Goal: Task Accomplishment & Management: Use online tool/utility

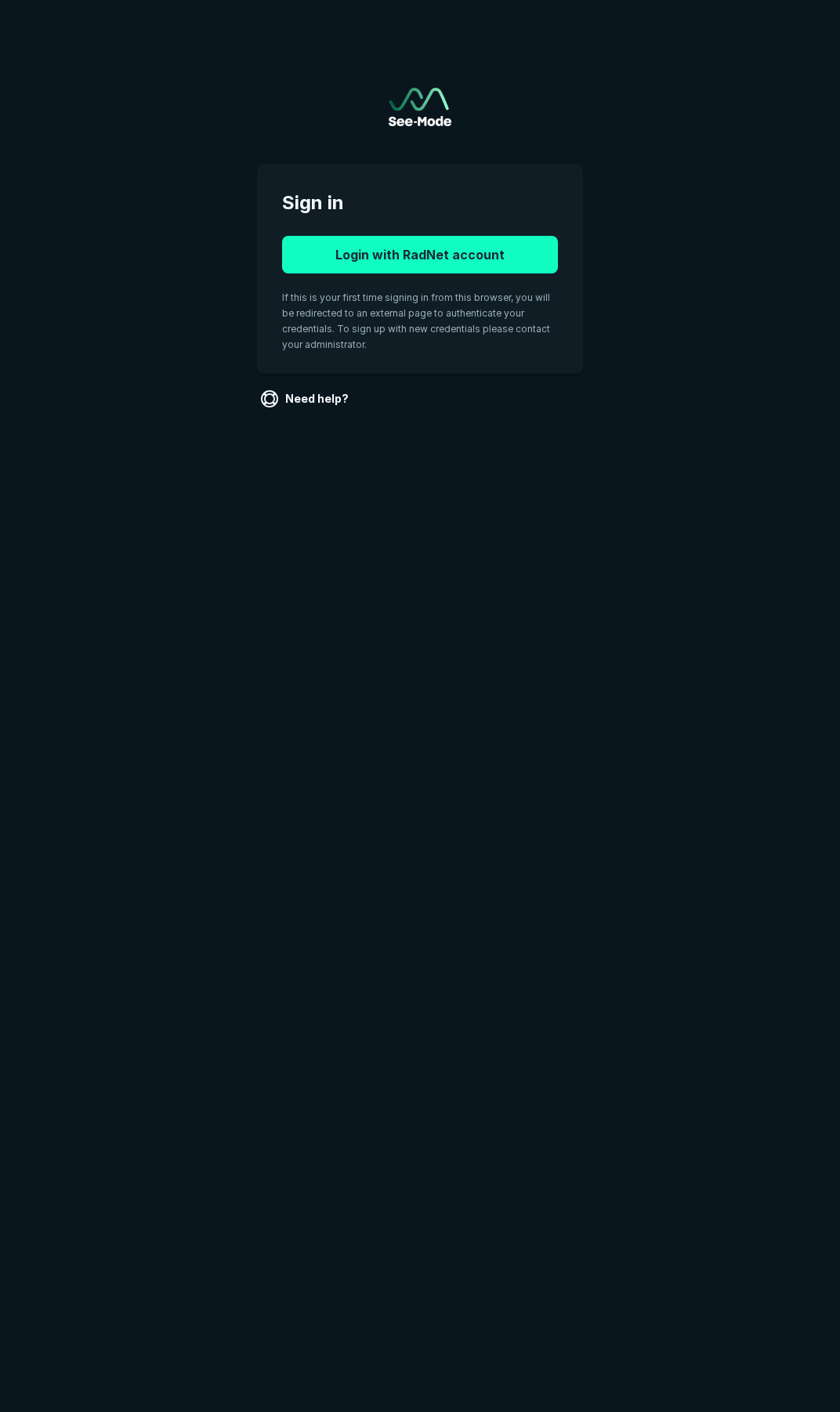
click at [463, 262] on button "Login with RadNet account" at bounding box center [420, 255] width 276 height 38
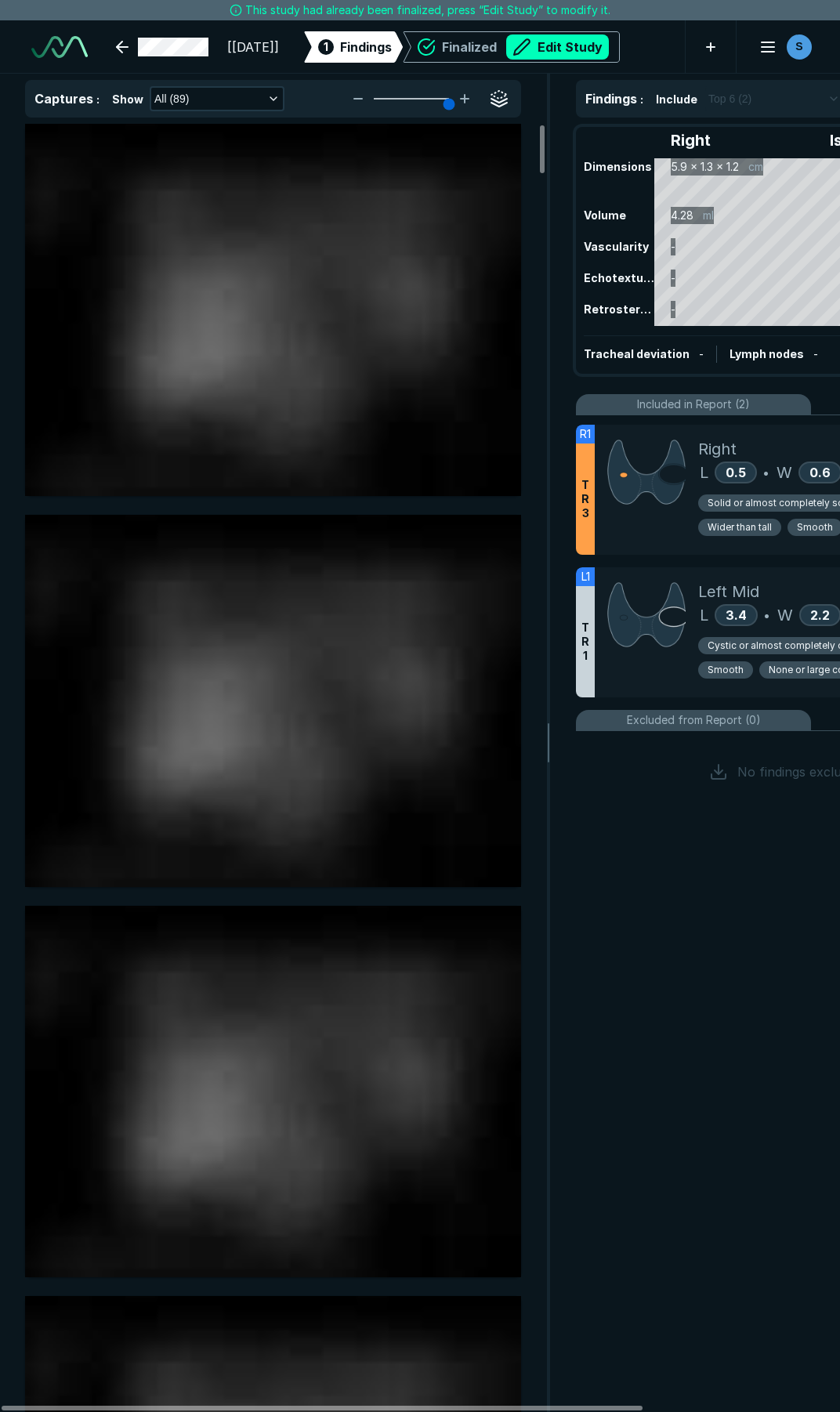
scroll to position [8003, 5792]
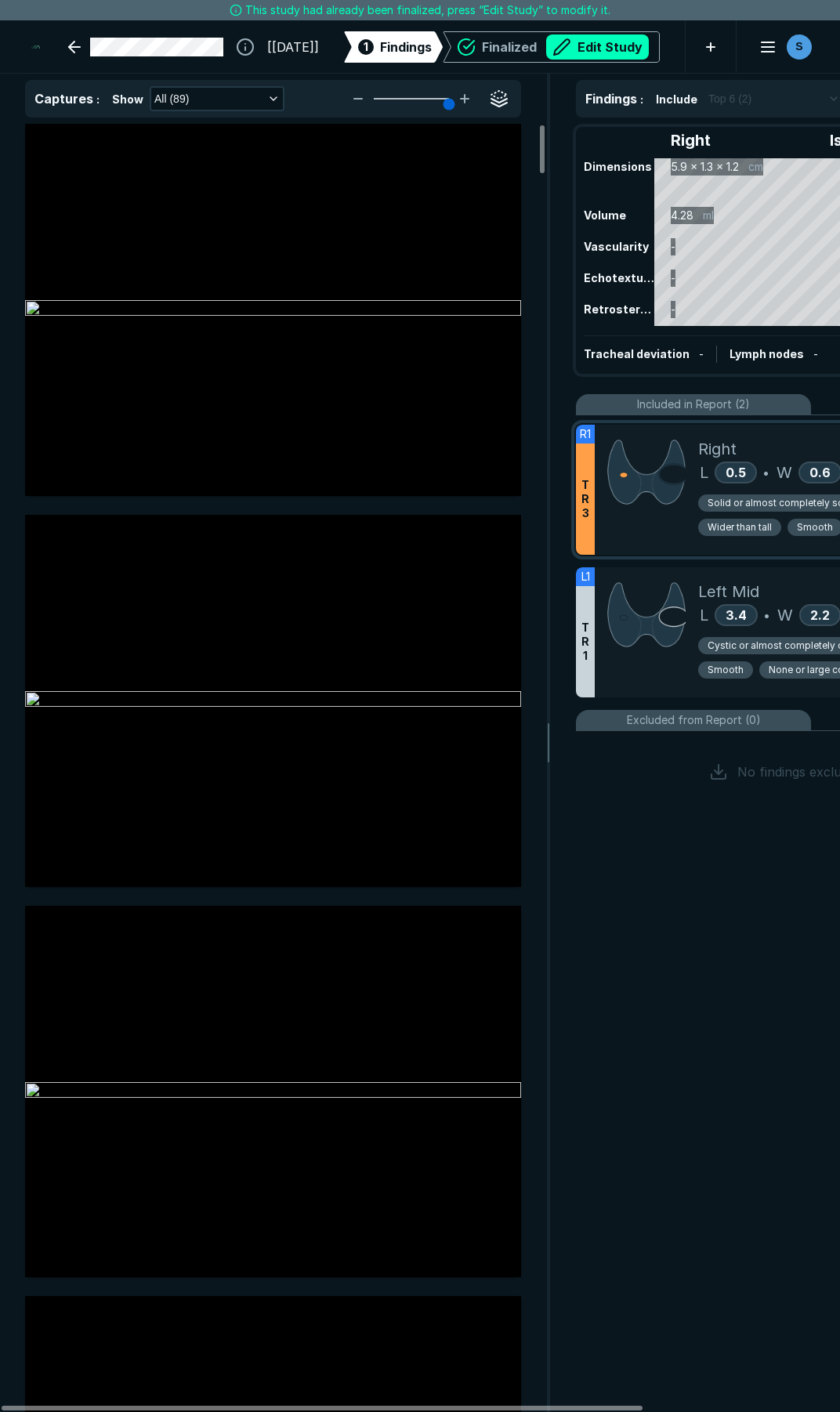
click at [649, 528] on div at bounding box center [646, 490] width 104 height 130
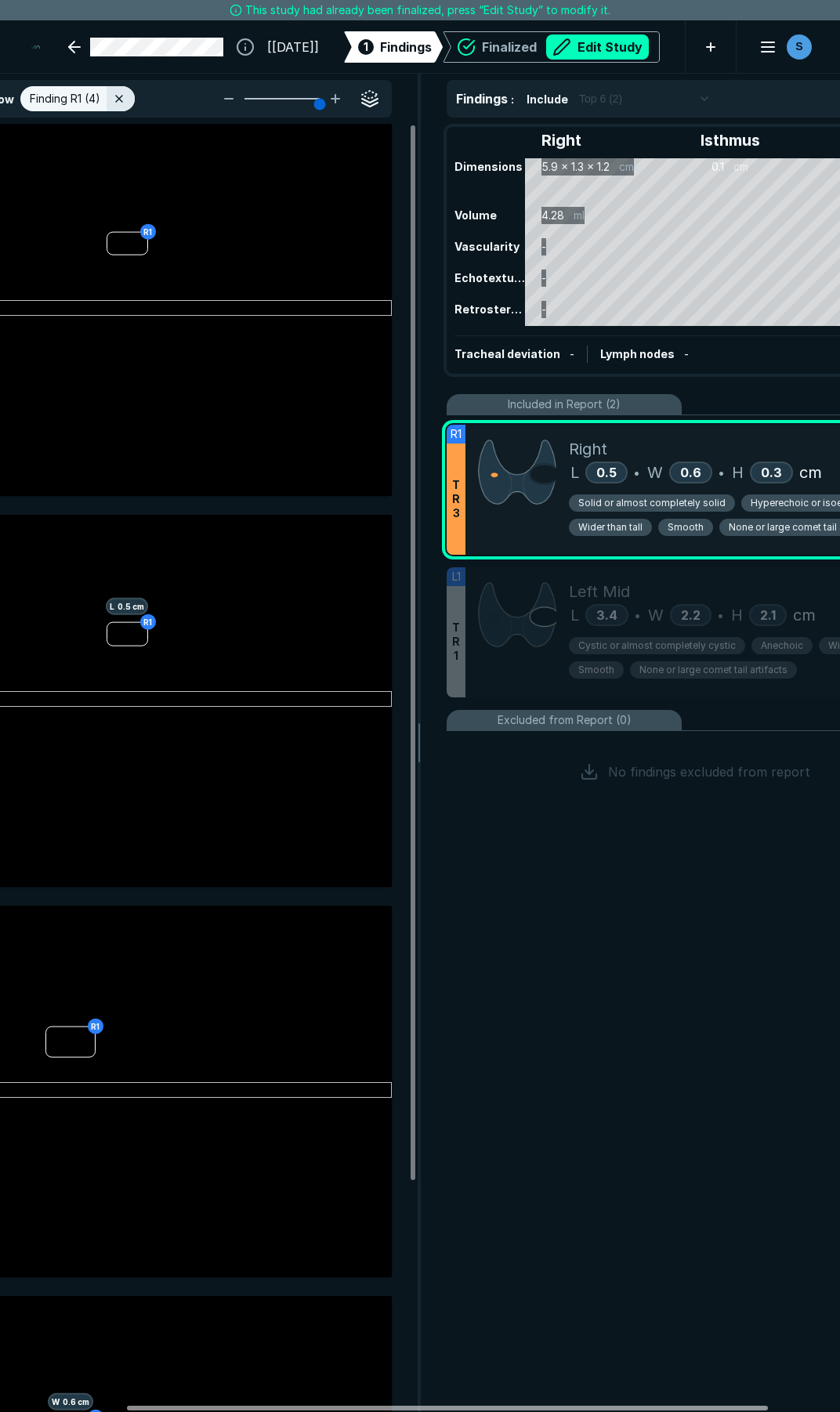
scroll to position [0, 123]
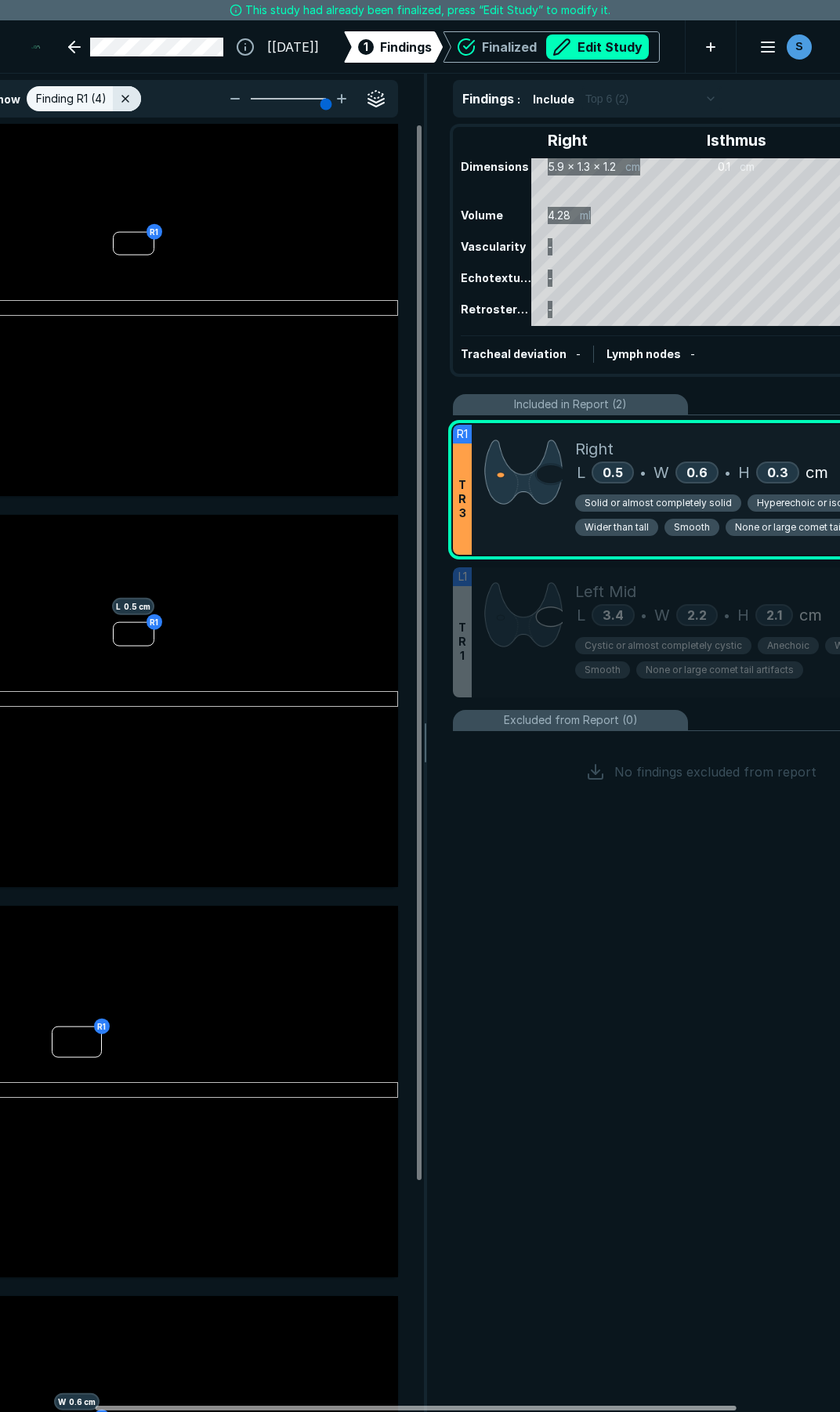
drag, startPoint x: 621, startPoint y: 1405, endPoint x: 714, endPoint y: 1378, distance: 96.8
click at [714, 1406] on div at bounding box center [416, 1408] width 641 height 4
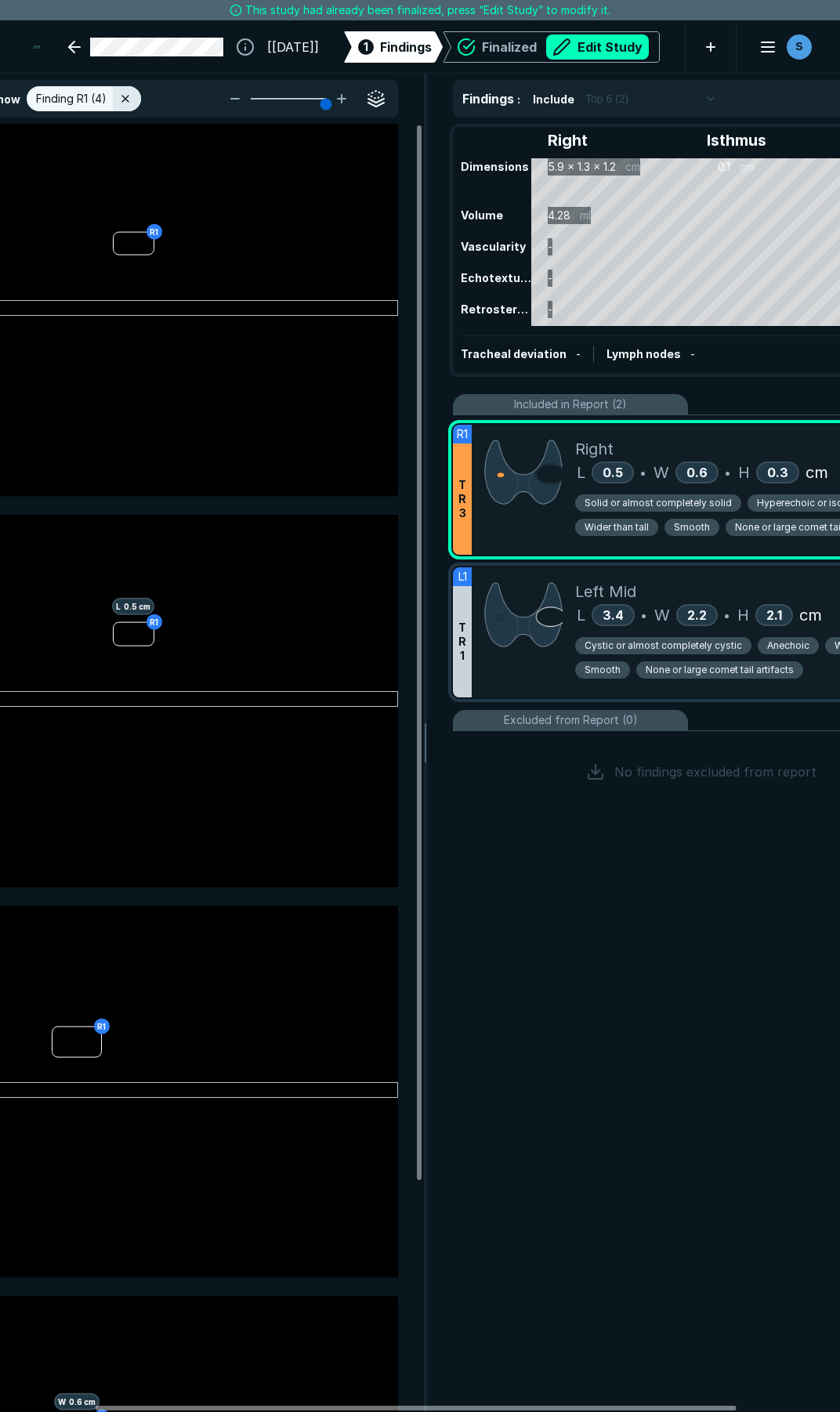
click at [548, 670] on div at bounding box center [523, 632] width 104 height 130
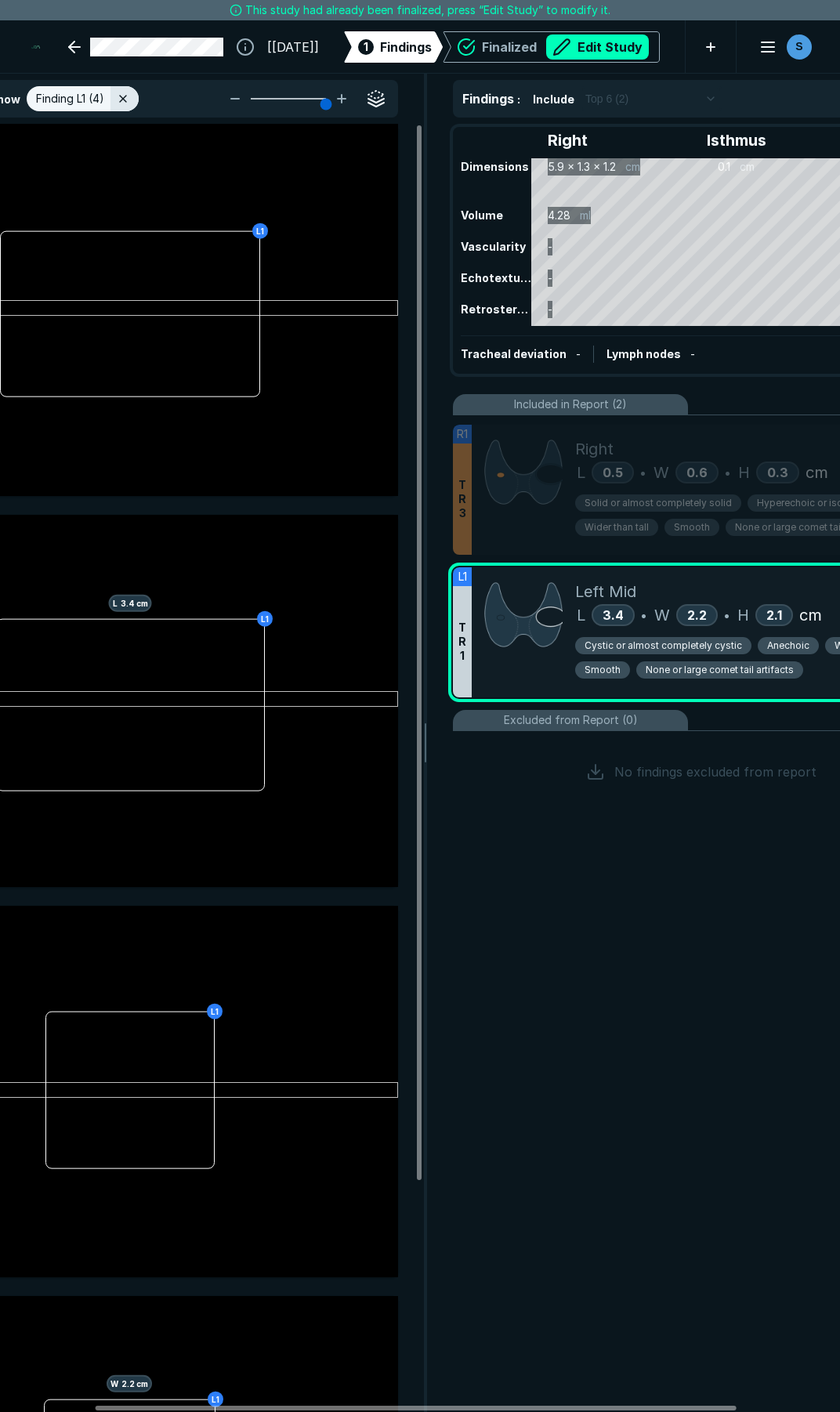
click at [773, 645] on span "Anechoic" at bounding box center [788, 645] width 42 height 14
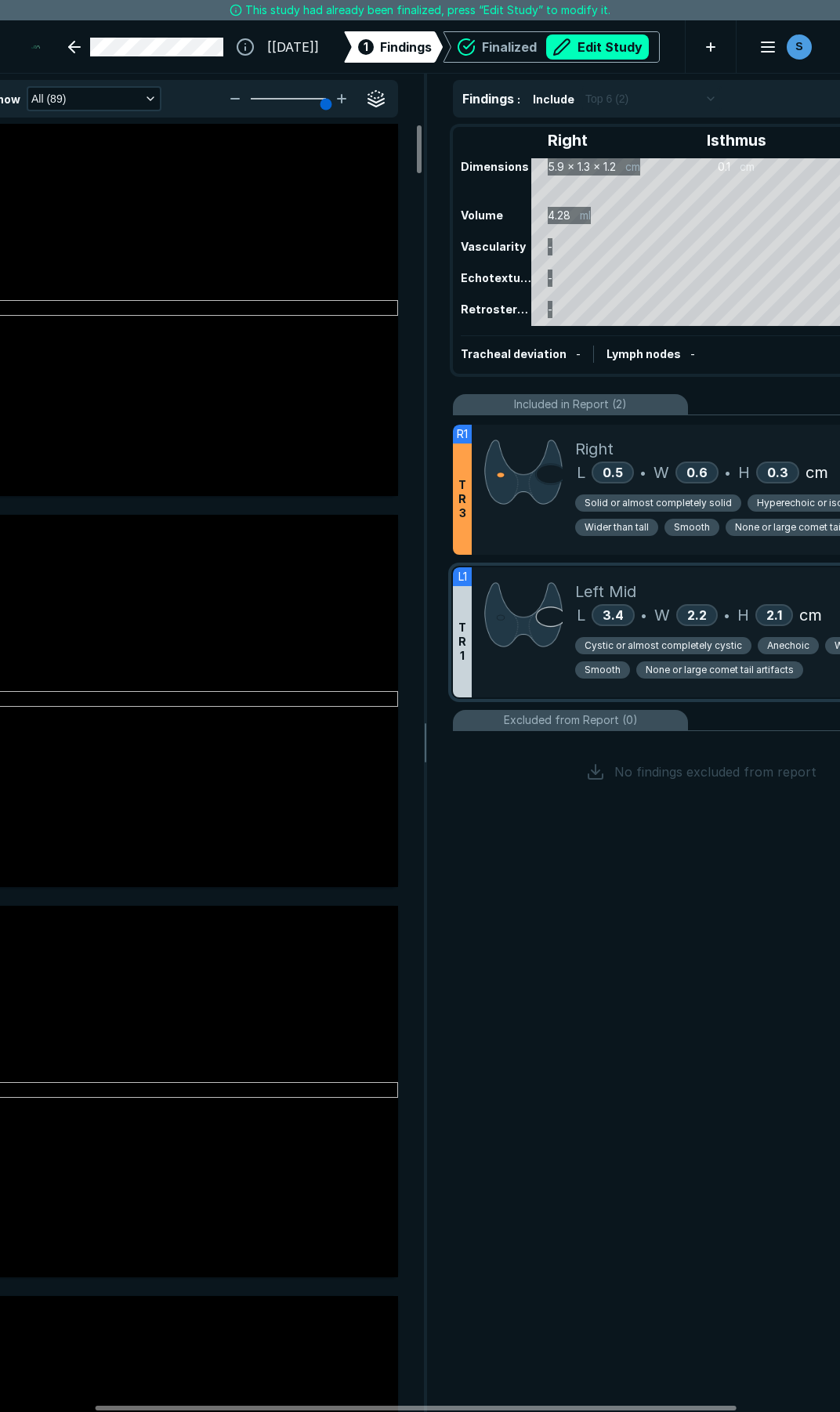
scroll to position [7640, 4220]
click at [767, 645] on span "Anechoic" at bounding box center [788, 645] width 42 height 14
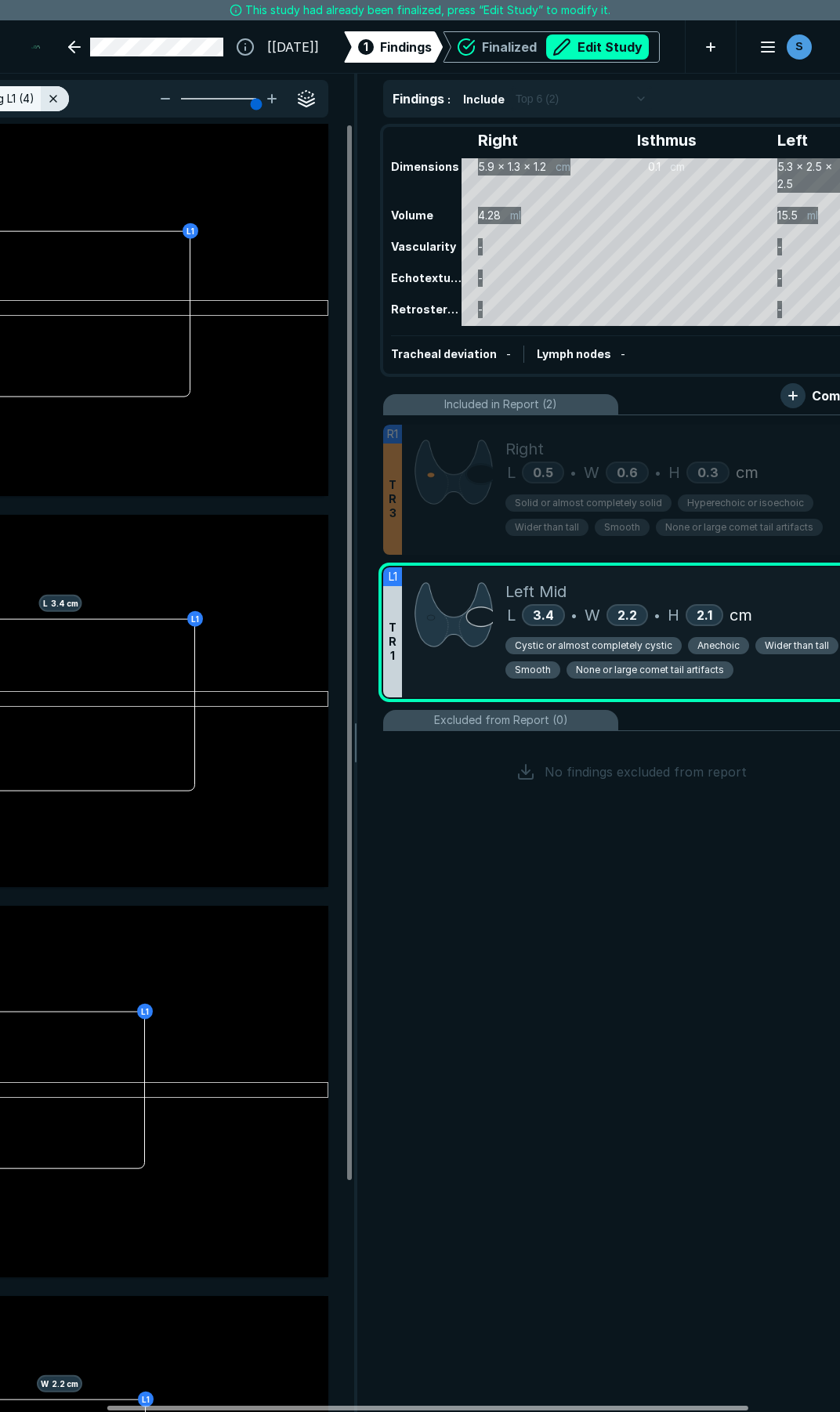
scroll to position [0, 248]
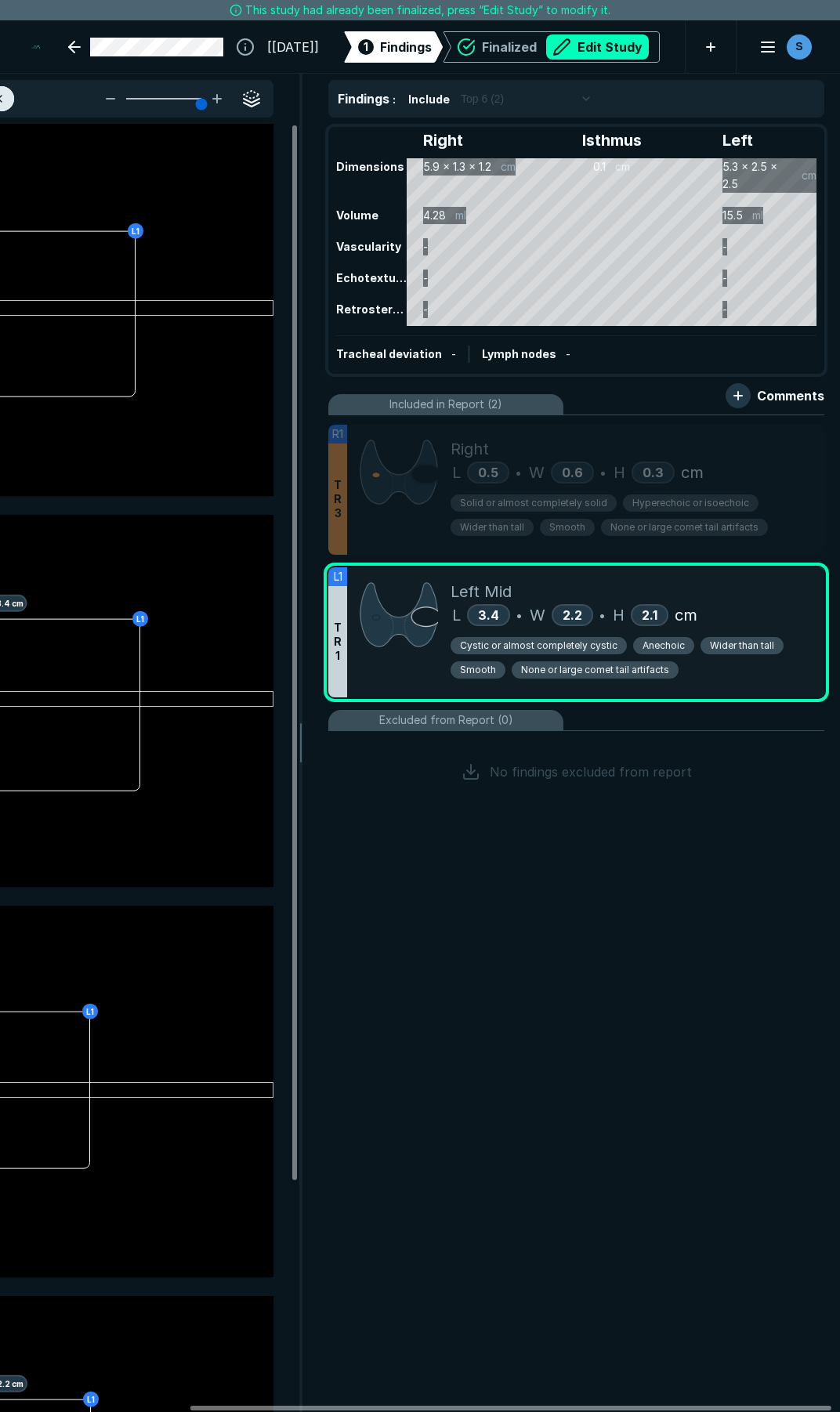
drag, startPoint x: 578, startPoint y: 1404, endPoint x: 658, endPoint y: 1354, distance: 94.3
click at [672, 1406] on div at bounding box center [511, 1408] width 641 height 4
click at [602, 50] on button "Edit Study" at bounding box center [597, 47] width 103 height 25
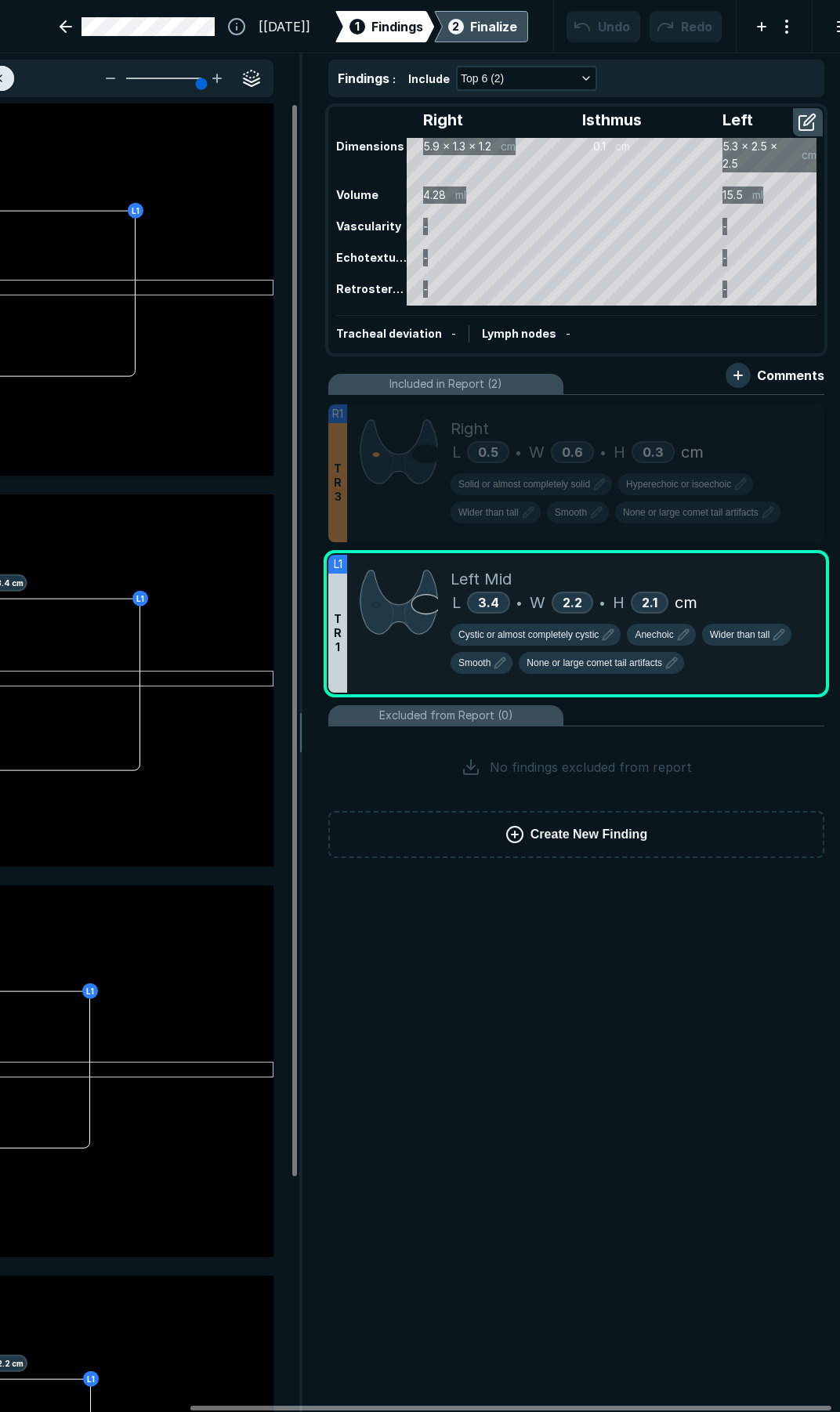
scroll to position [8095, 5792]
click at [671, 639] on span "Anechoic" at bounding box center [654, 635] width 39 height 14
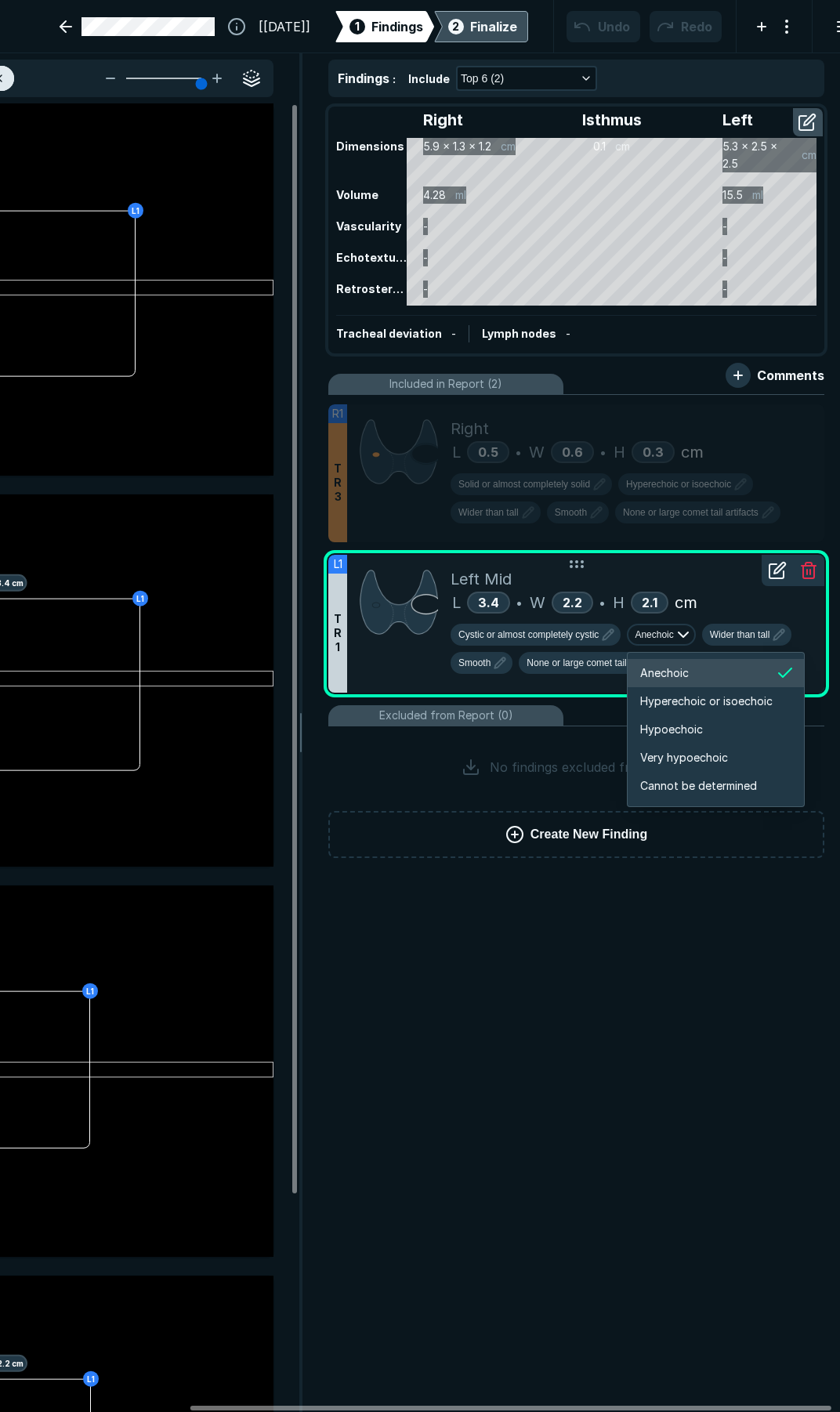
scroll to position [2615, 2807]
click at [670, 709] on span "Hyperechoic or isoechoic" at bounding box center [706, 702] width 133 height 18
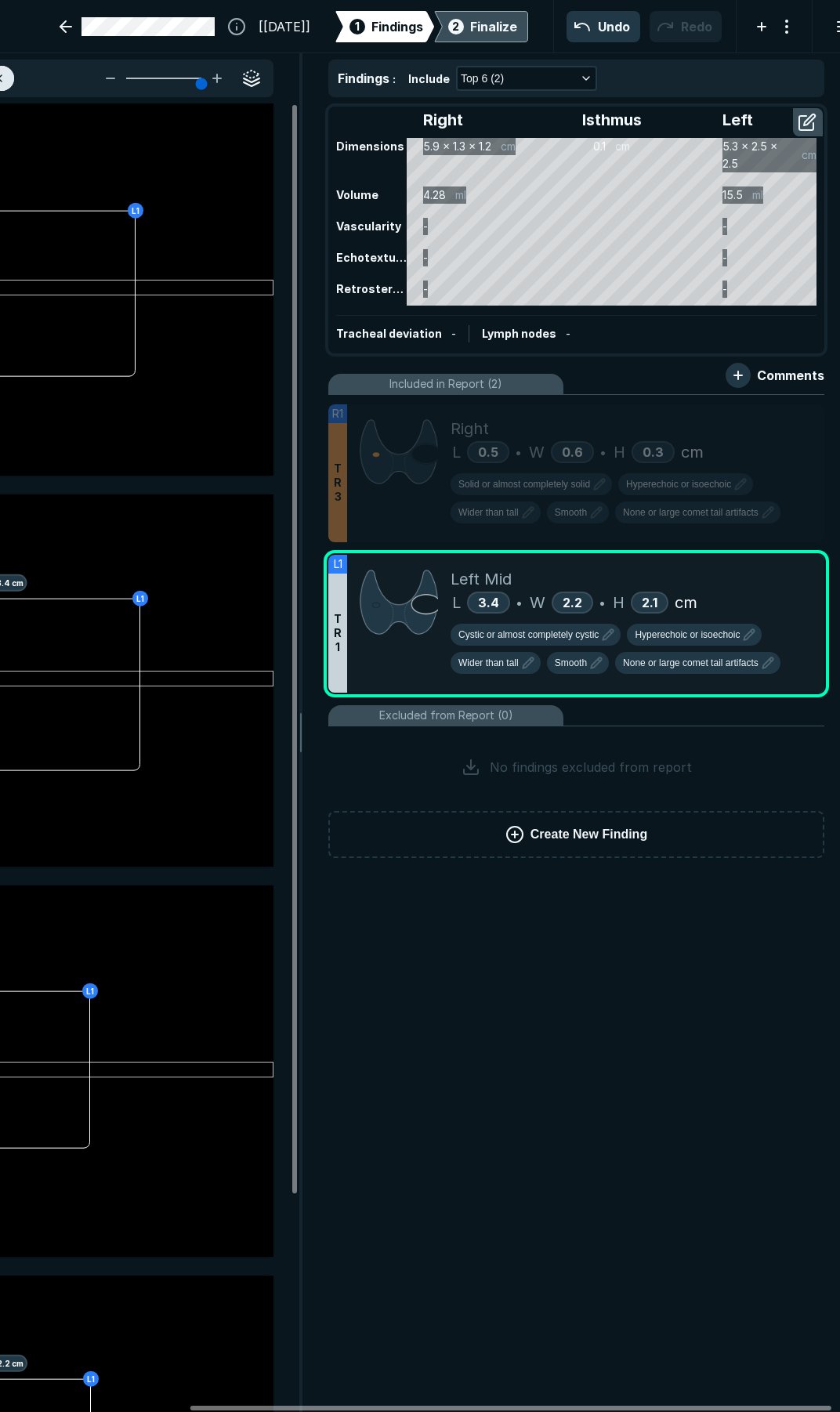
click at [470, 32] on div "Finalize" at bounding box center [493, 26] width 47 height 18
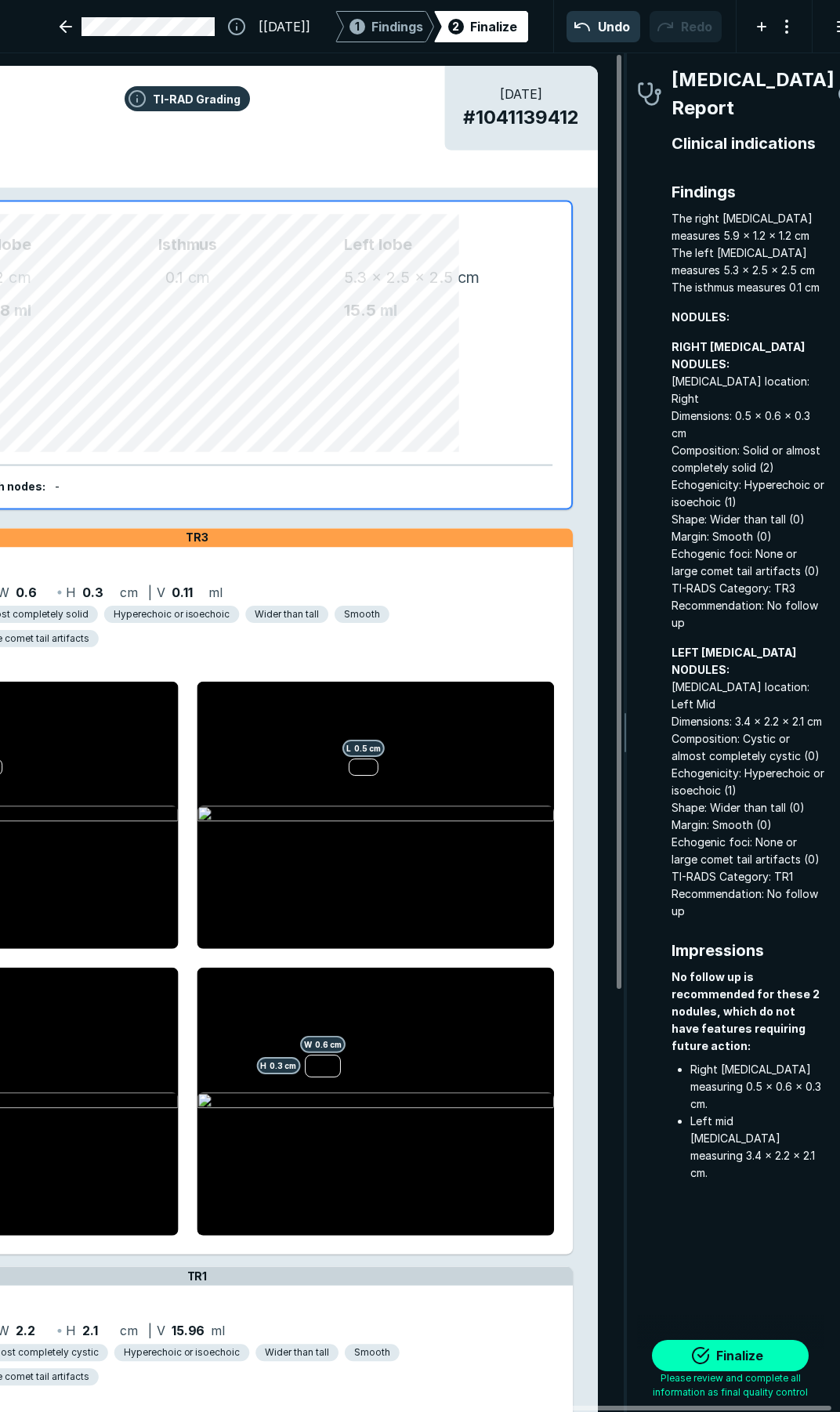
scroll to position [8039, 2831]
